Goal: Task Accomplishment & Management: Manage account settings

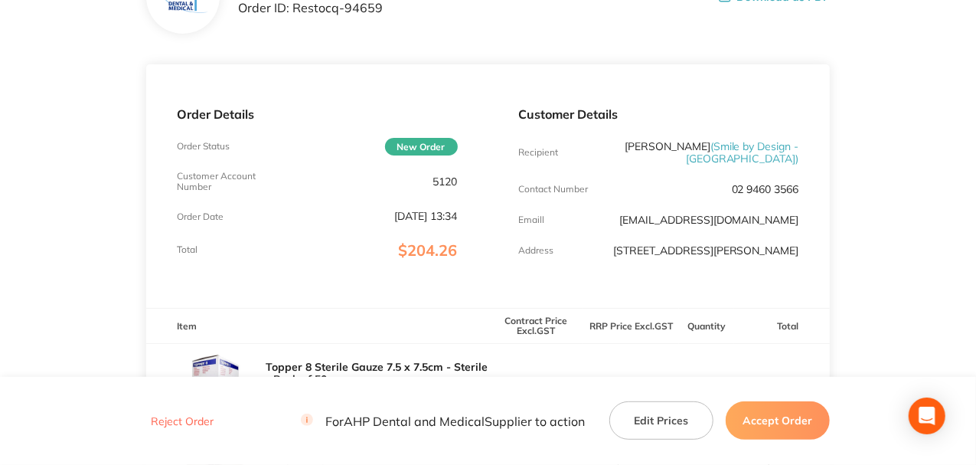
scroll to position [51, 0]
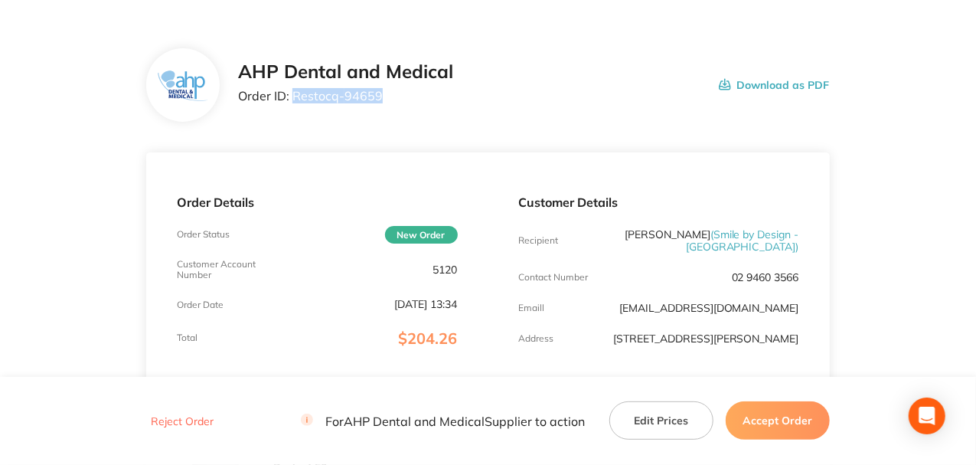
drag, startPoint x: 380, startPoint y: 93, endPoint x: 292, endPoint y: 96, distance: 88.1
click at [292, 96] on p "Order ID: Restocq- 94659" at bounding box center [345, 96] width 215 height 14
copy p "Restocq- 94659"
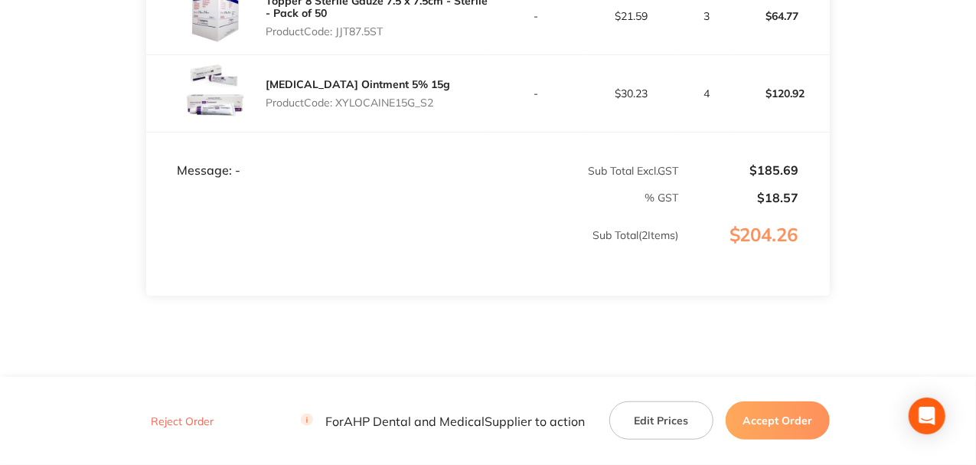
scroll to position [510, 0]
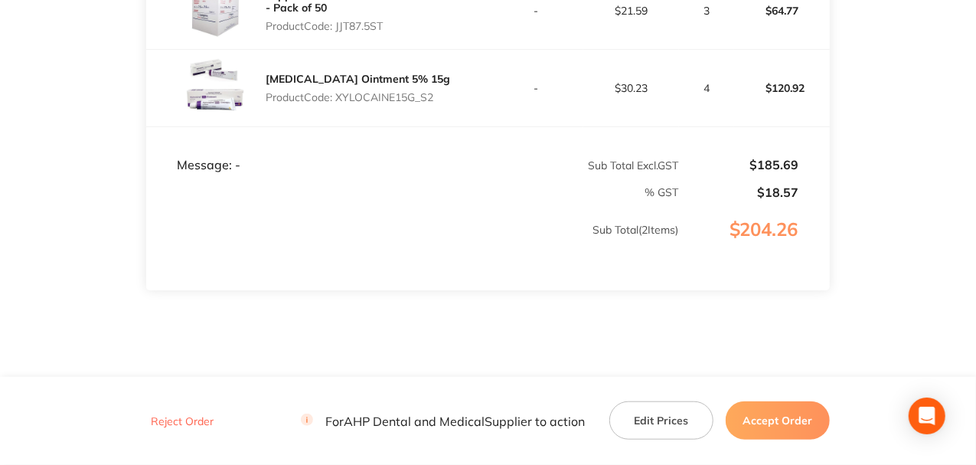
click at [789, 419] on button "Accept Order" at bounding box center [778, 420] width 104 height 38
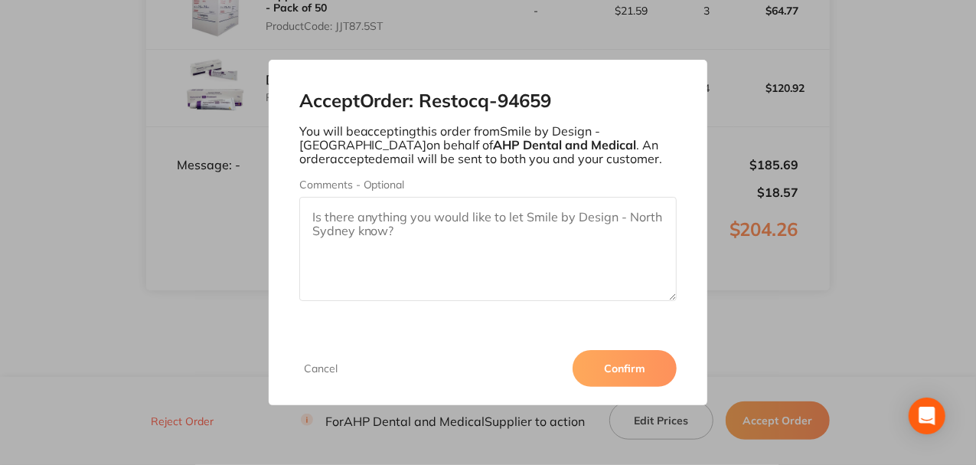
click at [654, 372] on button "Confirm" at bounding box center [624, 368] width 104 height 37
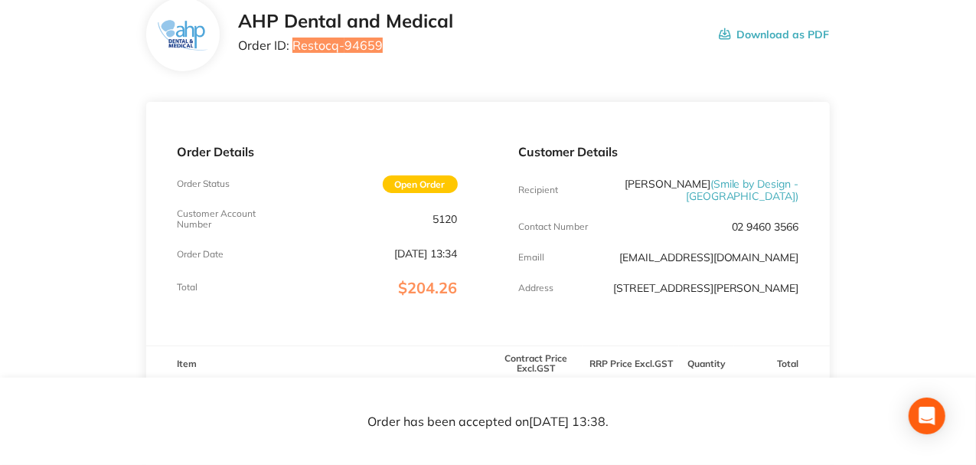
scroll to position [0, 0]
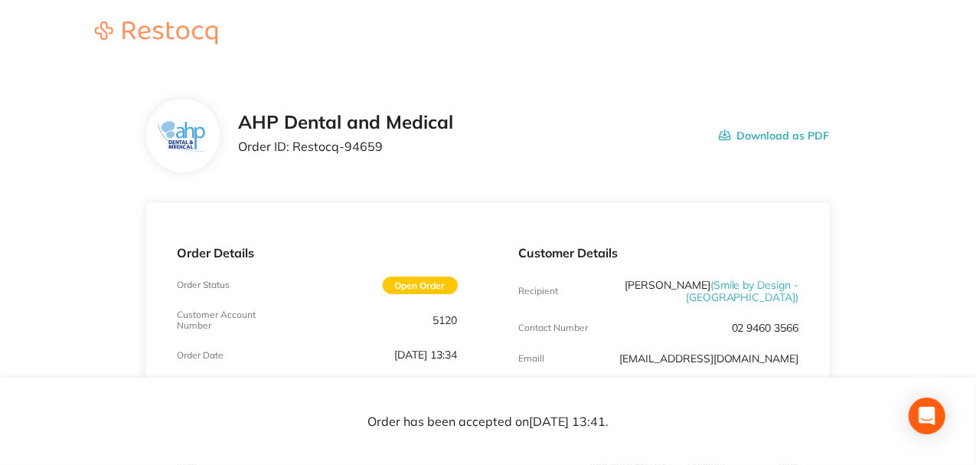
click at [621, 99] on div "AHP Dental and Medical Order ID: Restocq- 94659 Download as PDF" at bounding box center [487, 135] width 683 height 73
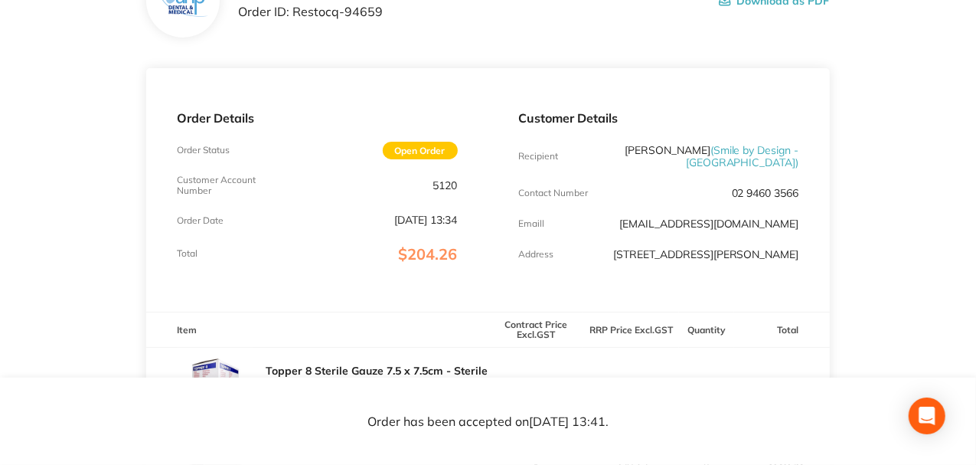
scroll to position [153, 0]
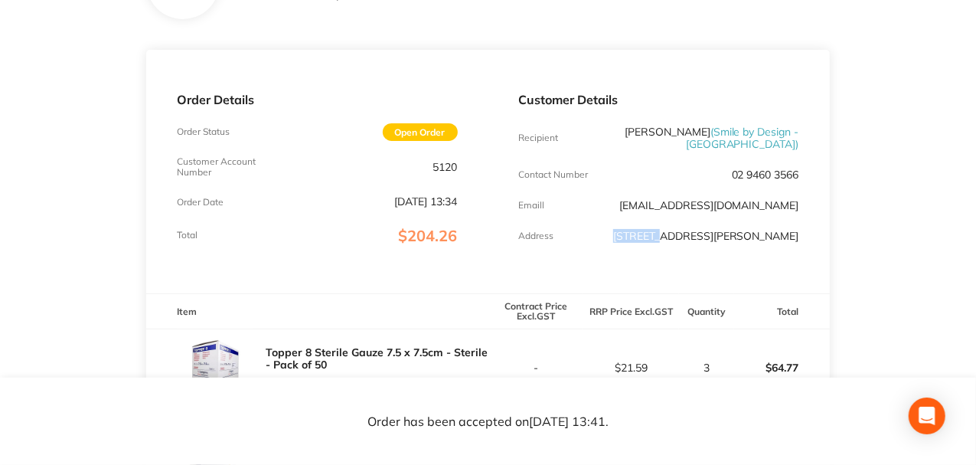
drag, startPoint x: 650, startPoint y: 238, endPoint x: 667, endPoint y: 198, distance: 43.2
click at [710, 236] on div "Address 44 Miller St North Sydney" at bounding box center [659, 236] width 280 height 12
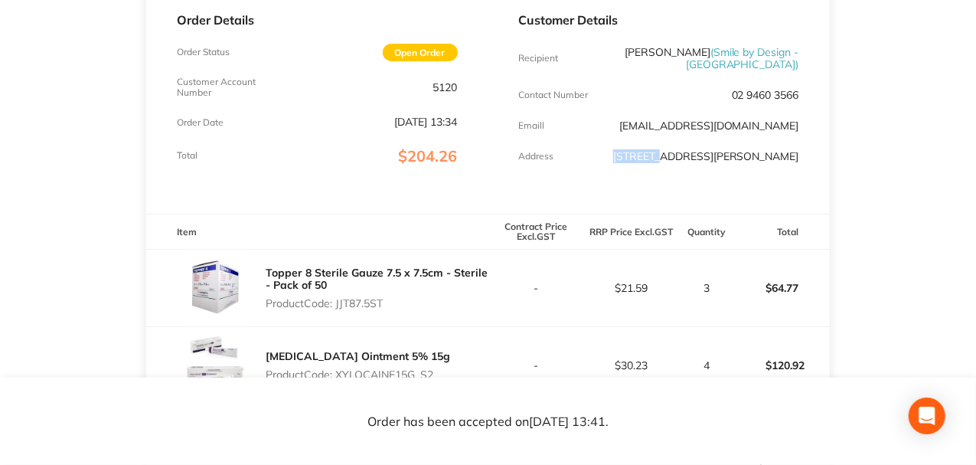
scroll to position [204, 0]
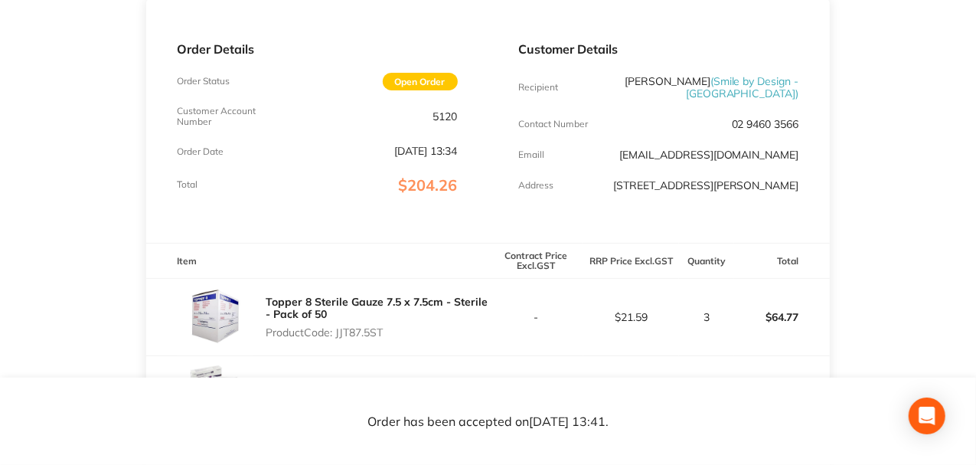
click at [277, 193] on div "Order Details Order Status Open Order Customer Account Number 5120 Order Date S…" at bounding box center [316, 120] width 341 height 243
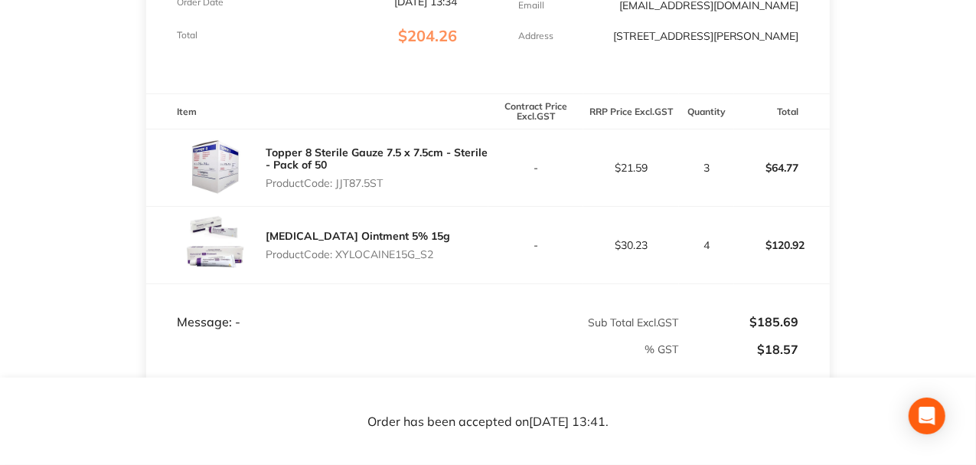
scroll to position [357, 0]
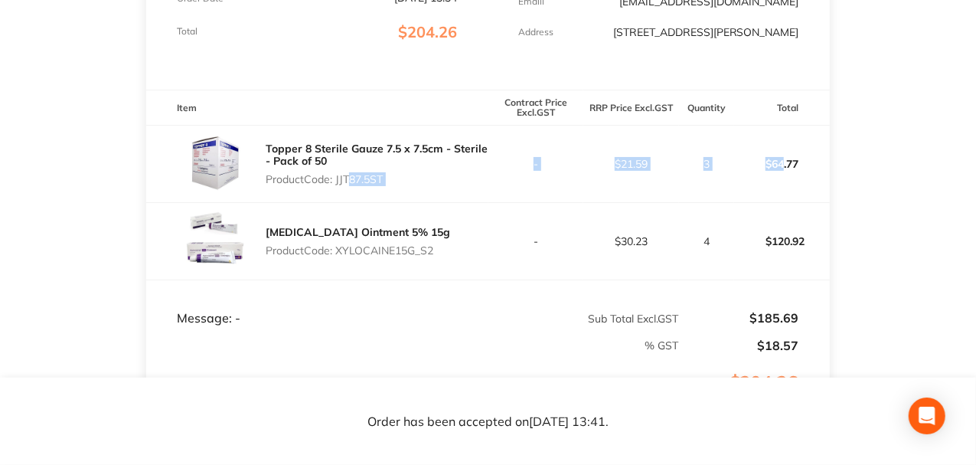
drag, startPoint x: 344, startPoint y: 184, endPoint x: 478, endPoint y: 200, distance: 134.0
click at [782, 183] on tr "Topper 8 Sterile Gauze 7.5 x 7.5cm - Sterile - Pack of 50 Product Code: JJT87.5…" at bounding box center [487, 164] width 683 height 77
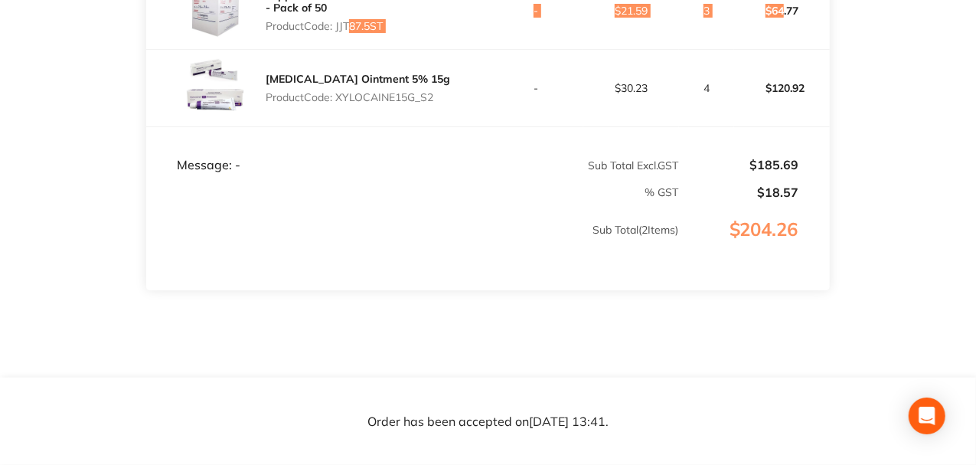
scroll to position [493, 0]
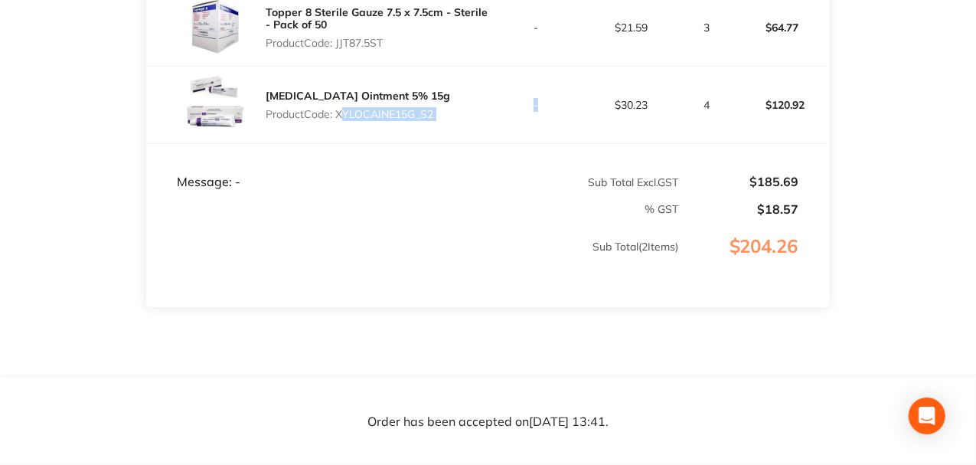
drag, startPoint x: 337, startPoint y: 113, endPoint x: 544, endPoint y: 122, distance: 207.6
click at [544, 122] on tr "Xylocaine Ointment 5% 15g Product Code: XYLOCAINE15G_S2 - $30.23 4 $120.92" at bounding box center [487, 105] width 683 height 77
click at [307, 280] on p "Sub Total ( 2 Items)" at bounding box center [412, 261] width 531 height 43
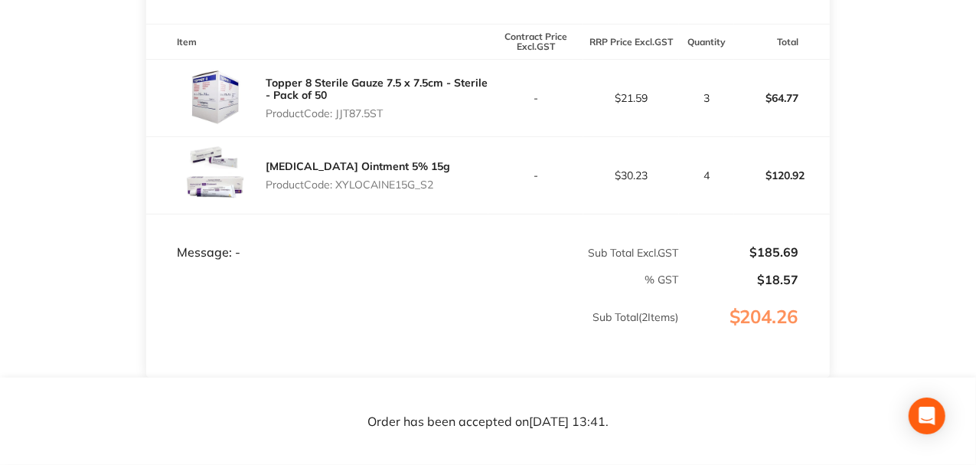
scroll to position [340, 0]
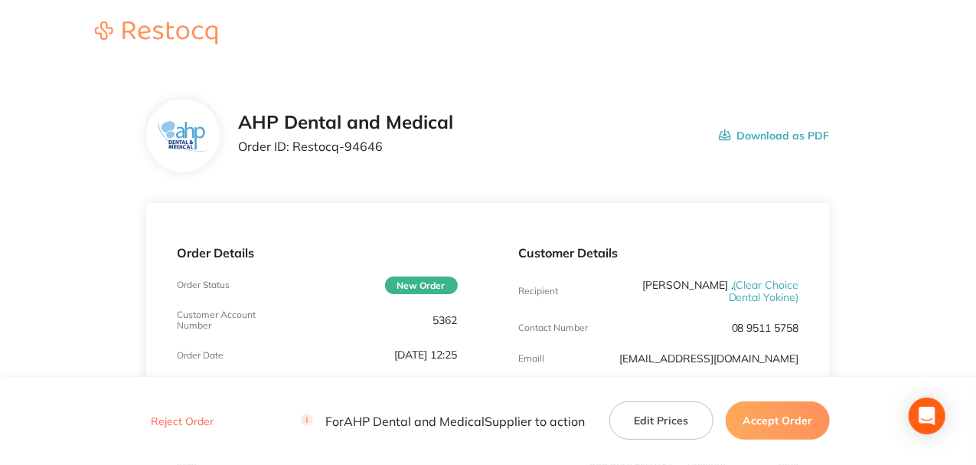
drag, startPoint x: 618, startPoint y: 150, endPoint x: 782, endPoint y: 124, distance: 165.8
click at [618, 150] on div "AHP Dental and Medical Order ID: Restocq- 94646 Download as PDF" at bounding box center [534, 135] width 592 height 47
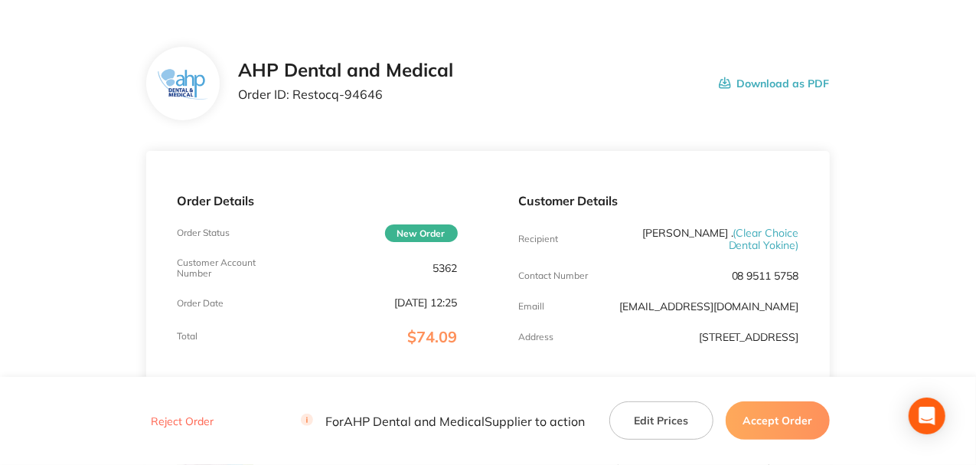
scroll to position [51, 0]
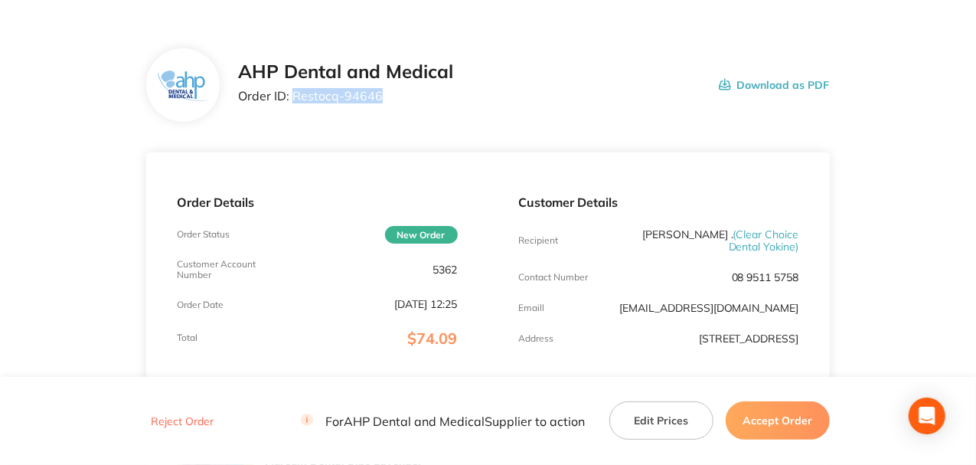
drag, startPoint x: 383, startPoint y: 101, endPoint x: 295, endPoint y: 99, distance: 88.0
click at [295, 99] on p "Order ID: Restocq- 94646" at bounding box center [345, 96] width 215 height 14
copy p "Restocq- 94646"
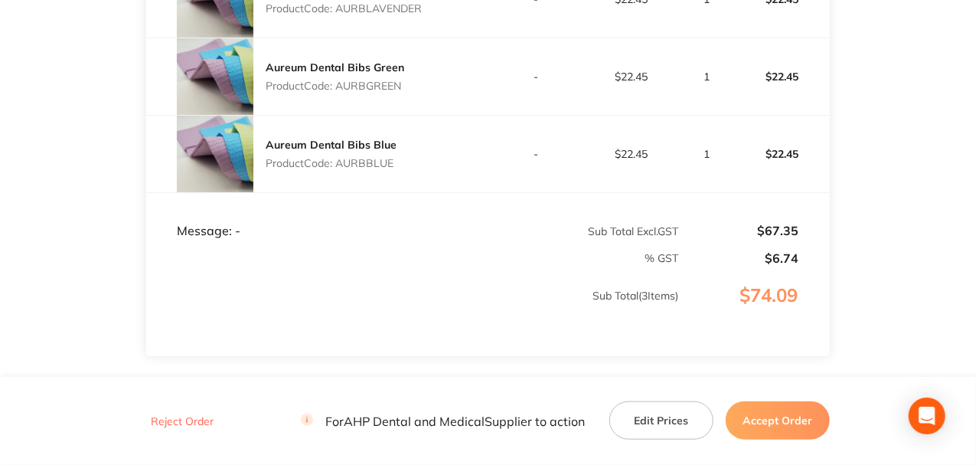
scroll to position [622, 0]
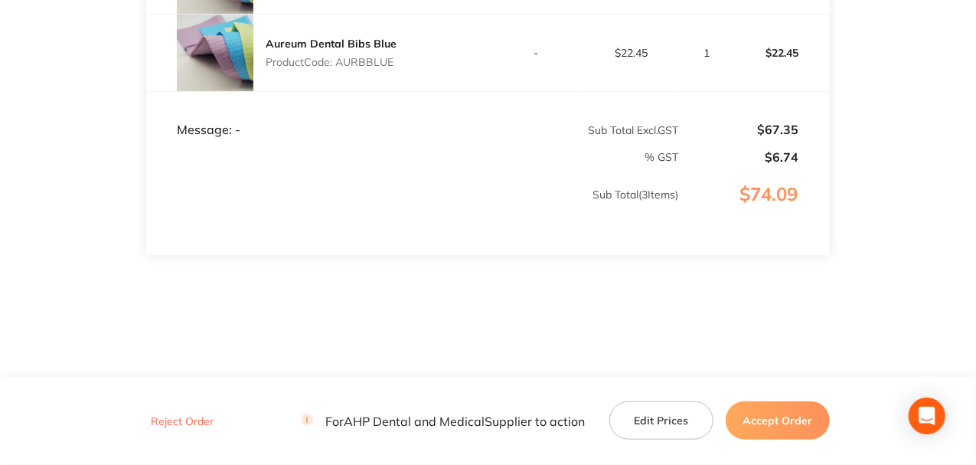
click at [782, 243] on td "$74.09" at bounding box center [754, 210] width 150 height 90
click at [793, 424] on button "Accept Order" at bounding box center [778, 420] width 104 height 38
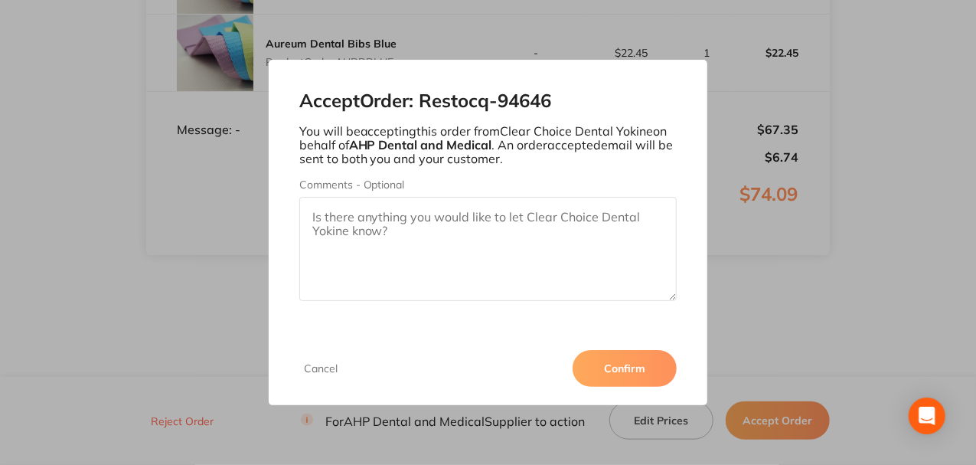
click at [628, 360] on button "Confirm" at bounding box center [624, 368] width 104 height 37
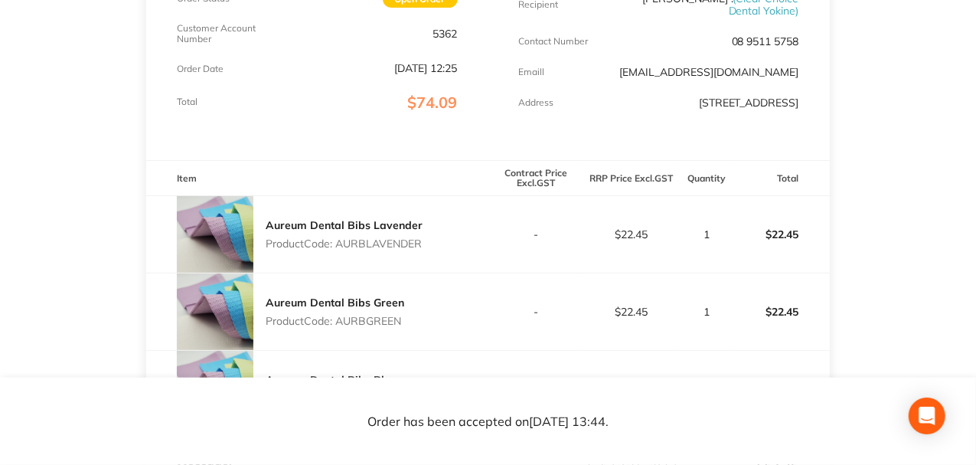
scroll to position [162, 0]
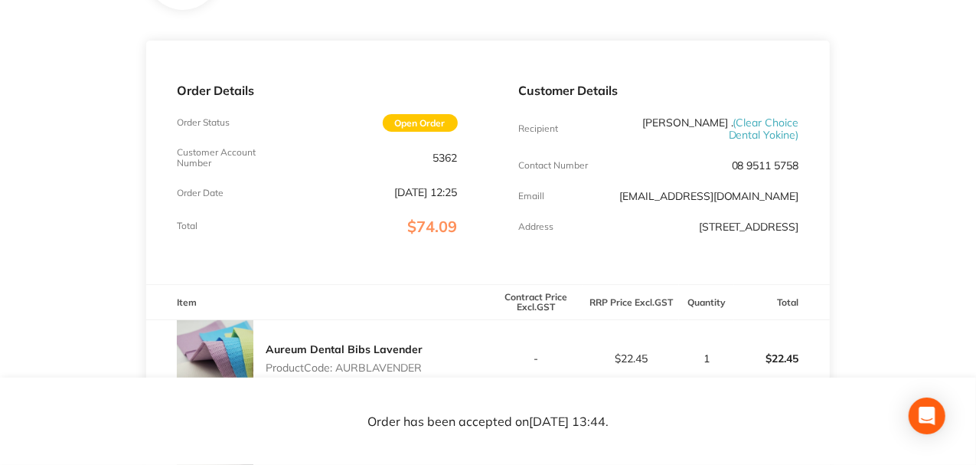
click at [271, 161] on div "Customer Account Number 5362" at bounding box center [317, 157] width 280 height 21
click at [494, 197] on div "Customer Details Recipient [PERSON_NAME] . ( Clear Choice Dental Yokine ) Conta…" at bounding box center [658, 162] width 341 height 243
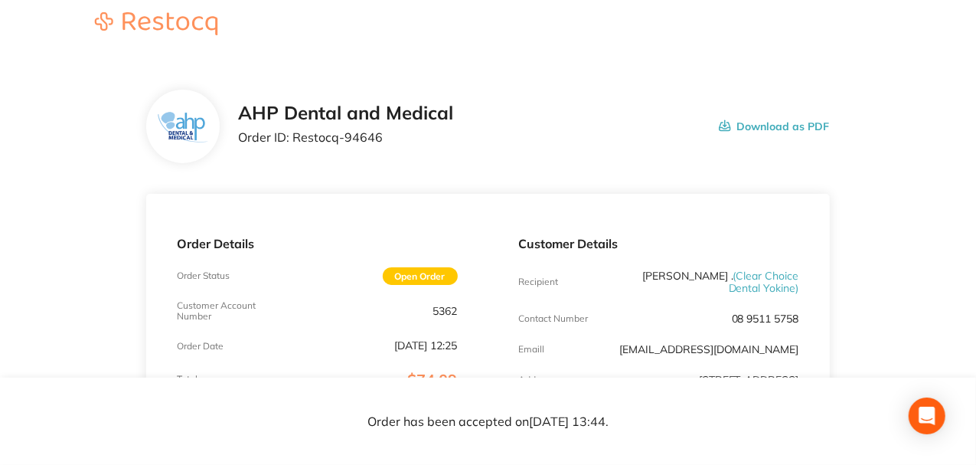
scroll to position [0, 0]
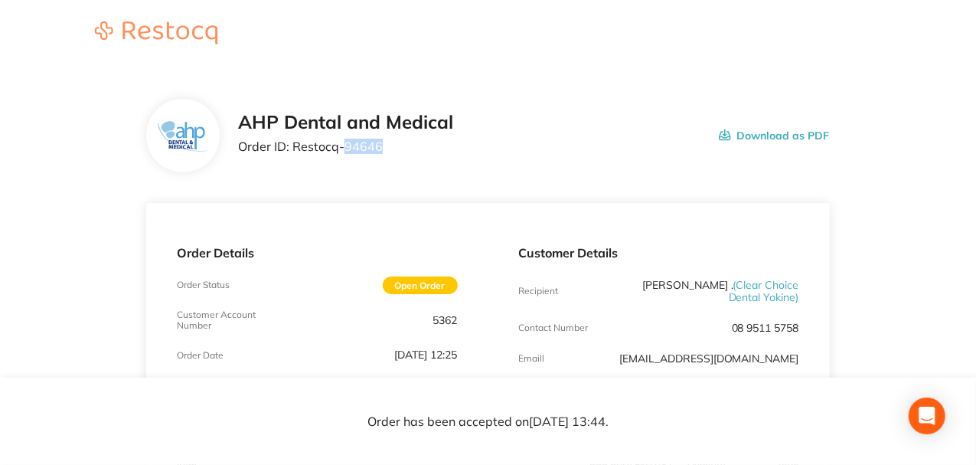
drag, startPoint x: 343, startPoint y: 145, endPoint x: 395, endPoint y: 145, distance: 52.0
click at [395, 145] on p "Order ID: Restocq- 94646" at bounding box center [345, 146] width 215 height 14
click at [360, 144] on p "Order ID: Restocq- 94646" at bounding box center [345, 146] width 215 height 14
drag, startPoint x: 357, startPoint y: 145, endPoint x: 413, endPoint y: 148, distance: 56.7
click at [413, 148] on p "Order ID: Restocq- 94646" at bounding box center [345, 146] width 215 height 14
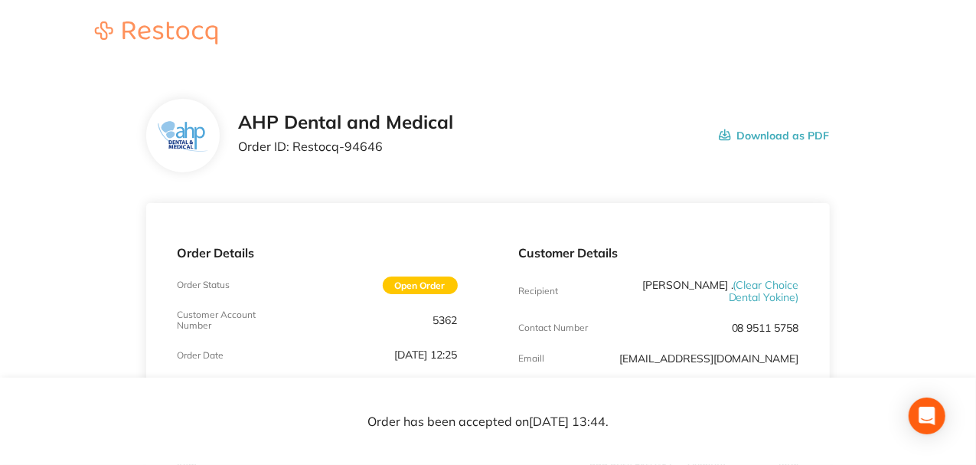
click at [321, 152] on p "Order ID: Restocq- 94646" at bounding box center [345, 146] width 215 height 14
drag, startPoint x: 312, startPoint y: 147, endPoint x: 421, endPoint y: 144, distance: 108.7
click at [421, 144] on p "Order ID: Restocq- 94646" at bounding box center [345, 146] width 215 height 14
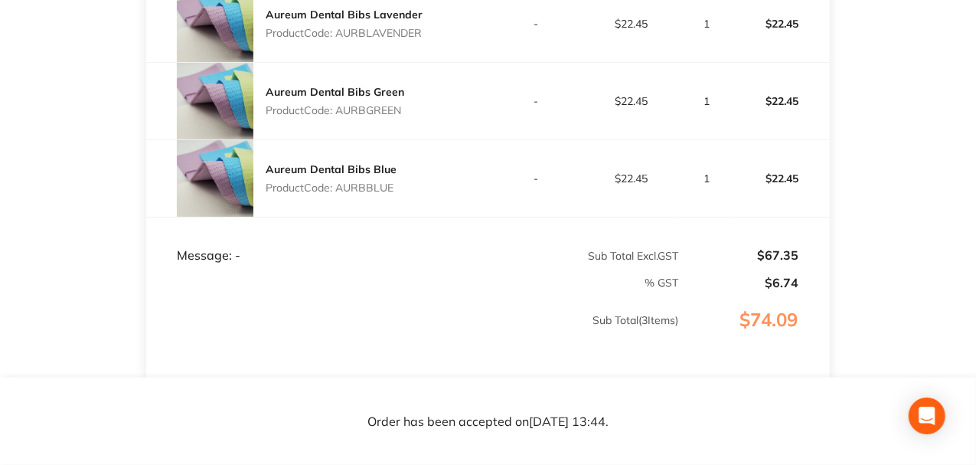
scroll to position [510, 0]
